Goal: Transaction & Acquisition: Purchase product/service

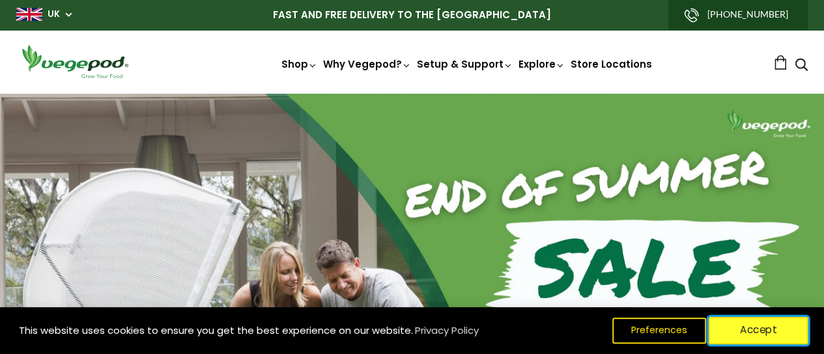
click at [745, 324] on button "Accept" at bounding box center [759, 330] width 100 height 27
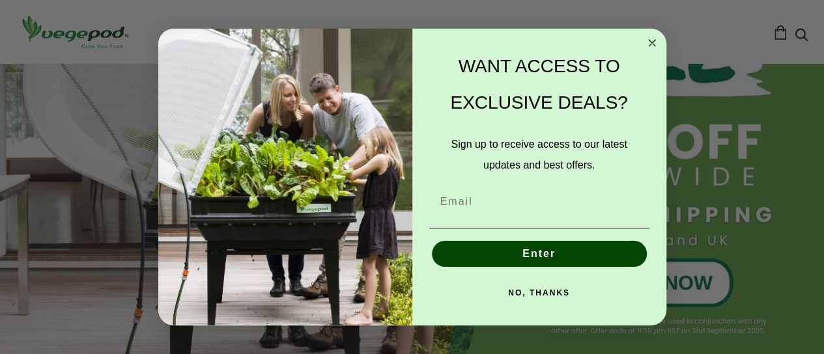
scroll to position [285, 0]
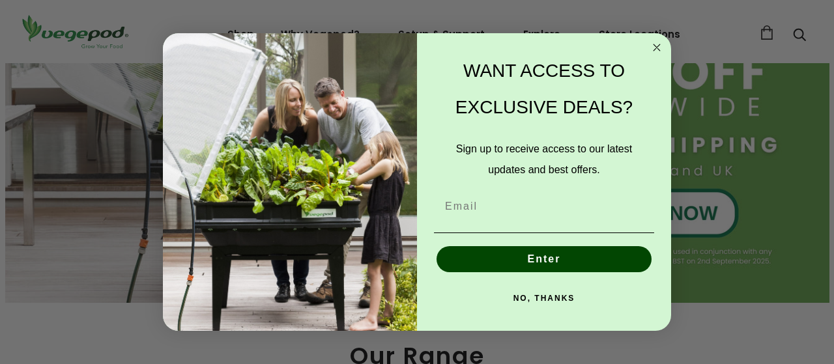
drag, startPoint x: 827, startPoint y: 19, endPoint x: 830, endPoint y: 49, distance: 30.1
drag, startPoint x: 658, startPoint y: 44, endPoint x: 665, endPoint y: 65, distance: 22.7
click at [658, 45] on circle "Close dialog" at bounding box center [656, 47] width 15 height 15
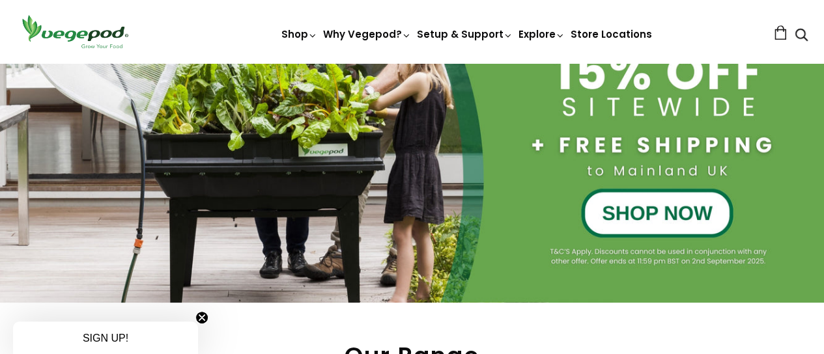
scroll to position [0, 197]
click at [653, 202] on div at bounding box center [412, 56] width 824 height 494
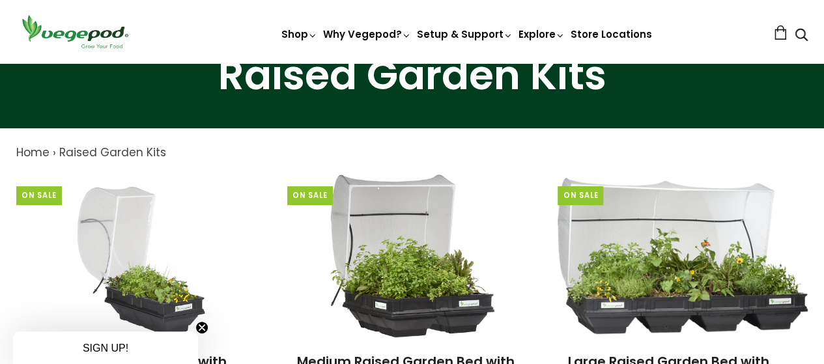
scroll to position [3, 0]
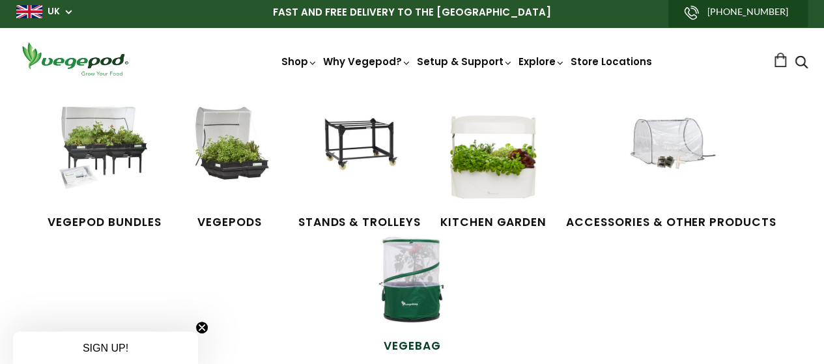
click at [405, 271] on img at bounding box center [412, 280] width 98 height 98
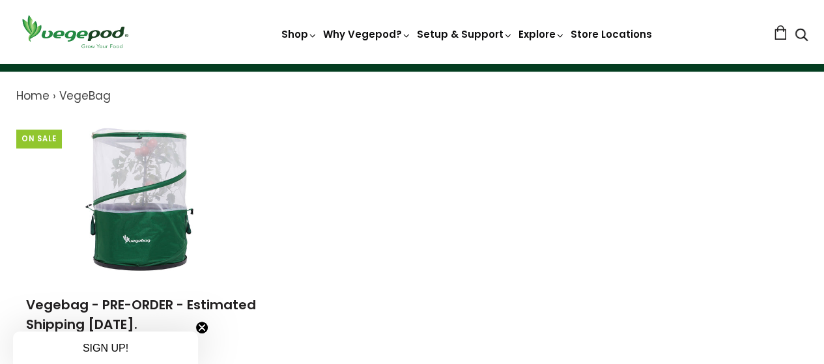
scroll to position [133, 0]
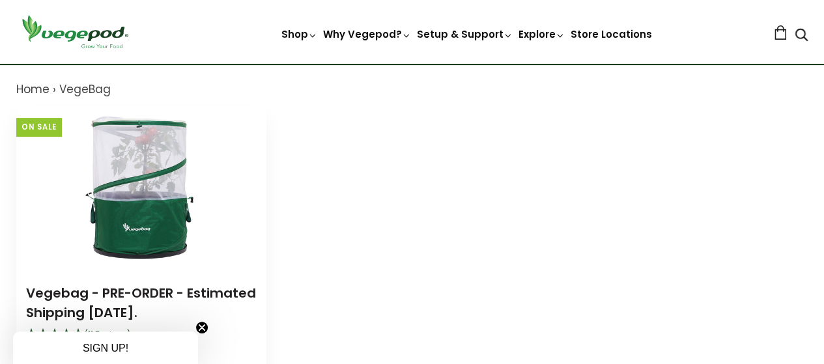
click at [143, 214] on img at bounding box center [141, 187] width 163 height 163
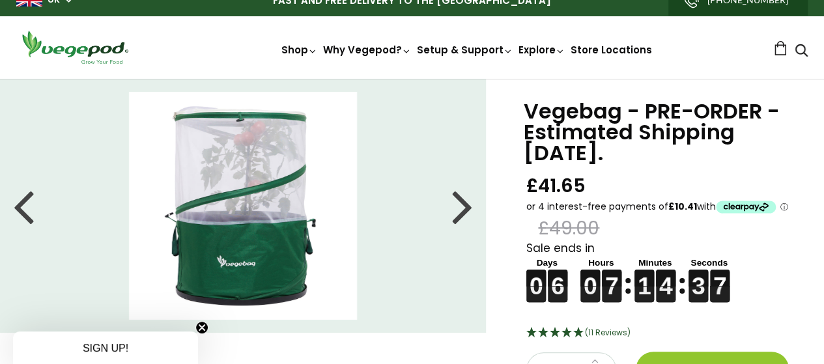
scroll to position [21, 0]
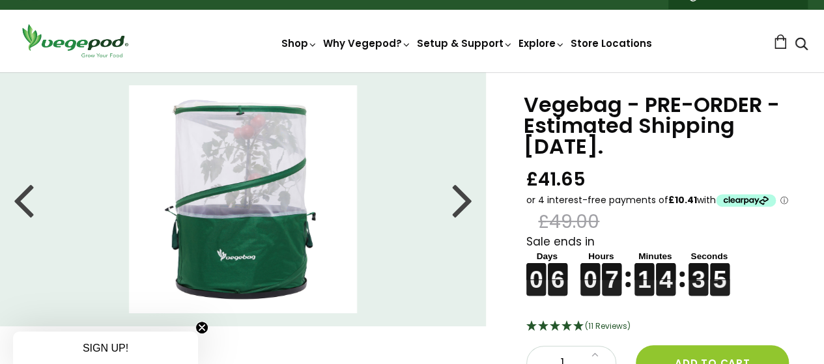
click at [461, 201] on div at bounding box center [462, 199] width 21 height 59
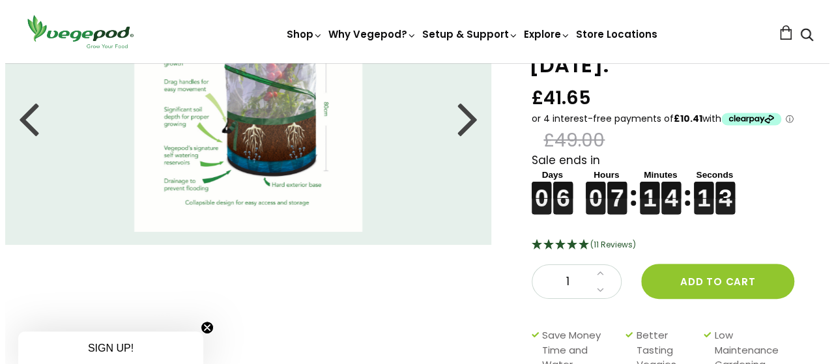
scroll to position [105, 0]
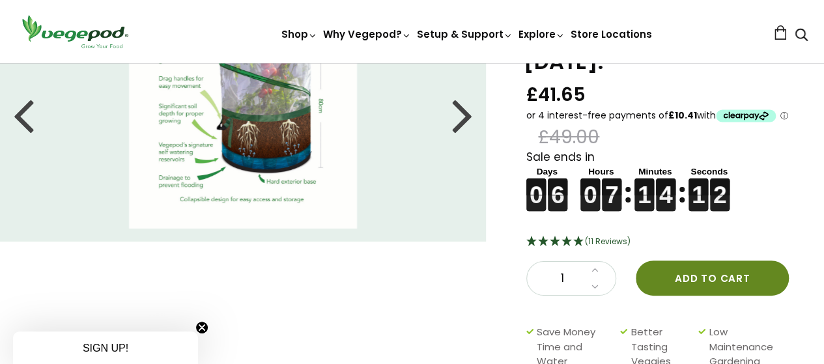
click at [699, 273] on button "Add to cart" at bounding box center [712, 277] width 153 height 35
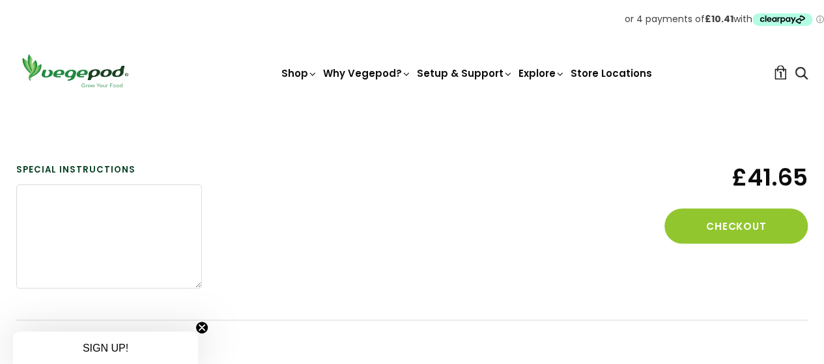
scroll to position [275, 0]
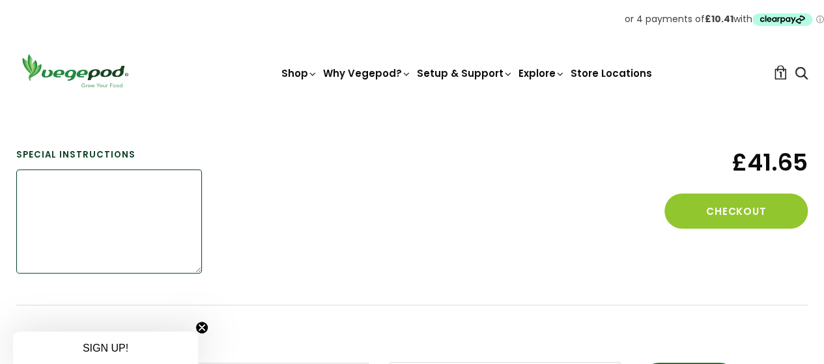
click at [42, 179] on textarea at bounding box center [109, 221] width 186 height 104
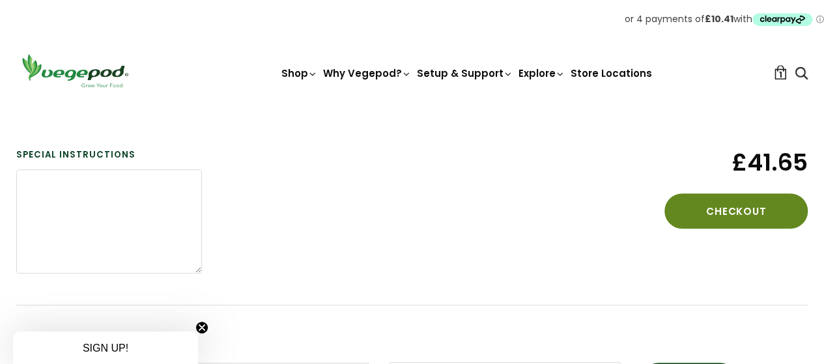
click at [729, 209] on button "Checkout" at bounding box center [735, 210] width 143 height 35
